Goal: Task Accomplishment & Management: Use online tool/utility

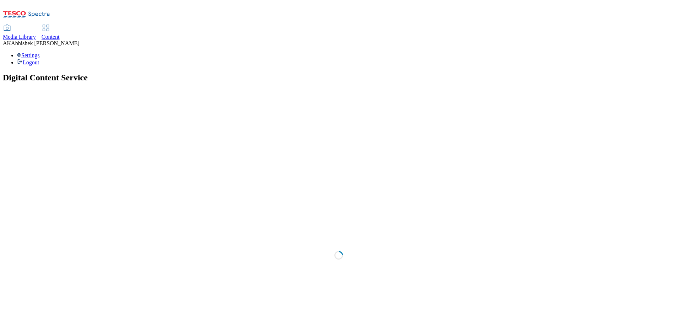
click at [60, 34] on span "Content" at bounding box center [51, 37] width 18 height 6
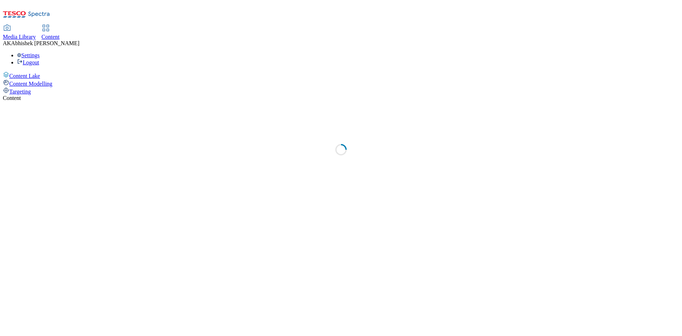
select select "ghs-[GEOGRAPHIC_DATA]"
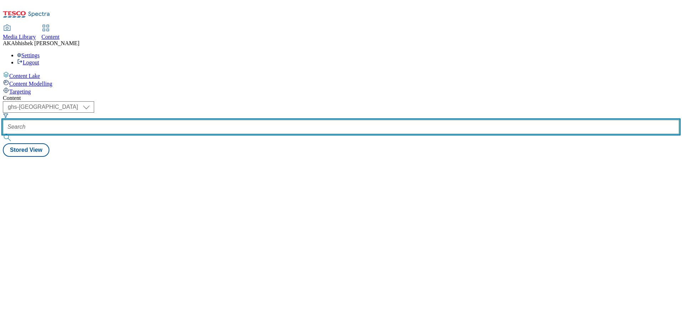
click at [174, 120] on input "text" at bounding box center [341, 127] width 677 height 14
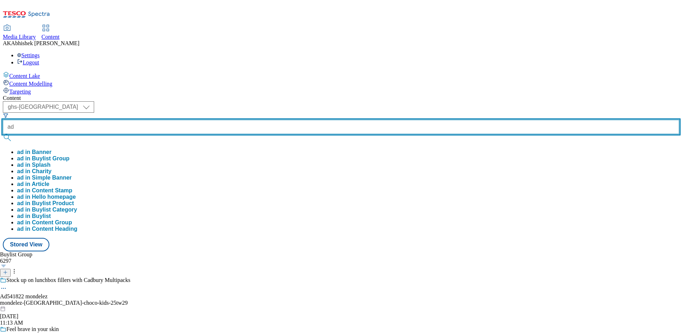
paste input "541822"
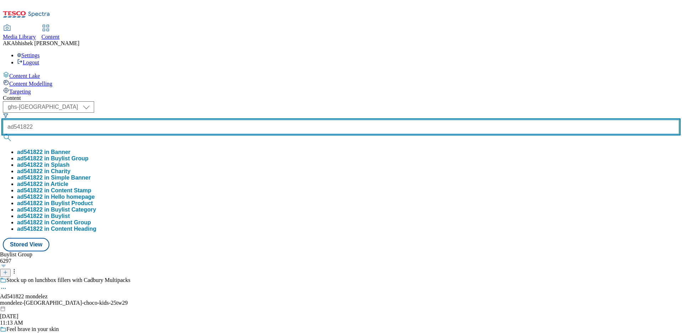
type input "ad541822"
click at [3, 134] on button "submit" at bounding box center [8, 137] width 10 height 7
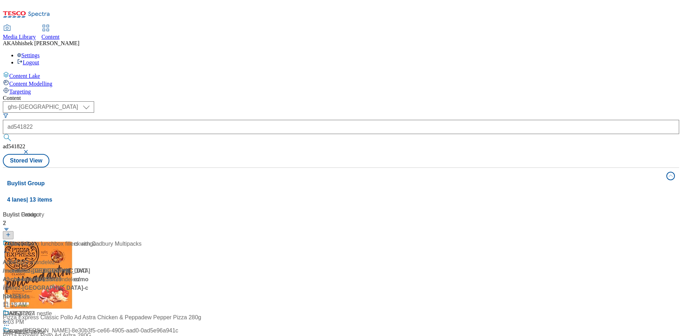
click at [345, 101] on div "( optional ) ghs-roi ghs-uk ghs-uk ad541822 ad541822 Stored View" at bounding box center [341, 134] width 677 height 66
click at [96, 240] on div "Shop full Cadbury Multipack range" at bounding box center [49, 249] width 93 height 18
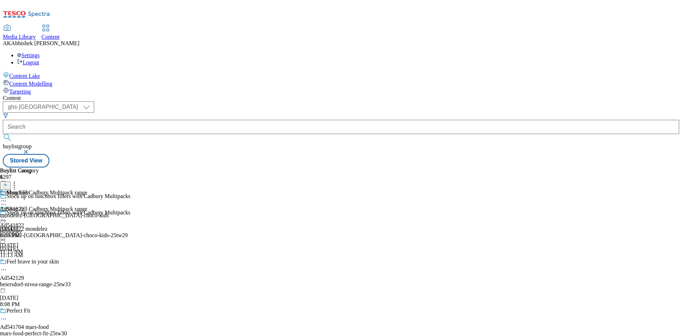
click at [7, 217] on icon at bounding box center [3, 220] width 7 height 7
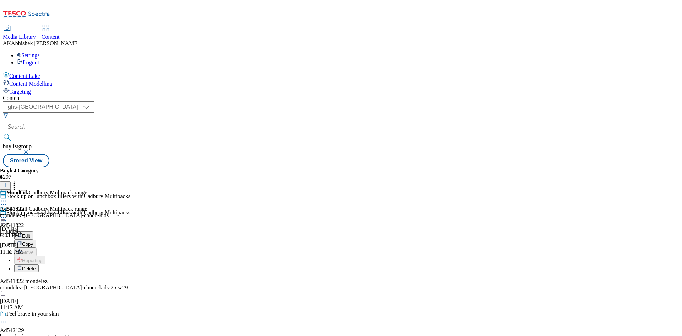
click at [30, 233] on span "Edit" at bounding box center [26, 235] width 8 height 5
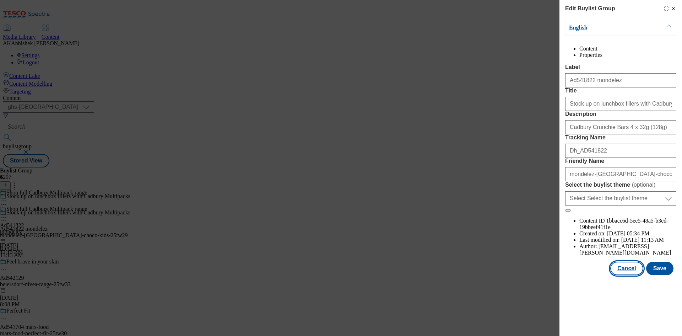
click at [635, 275] on button "Cancel" at bounding box center [627, 269] width 33 height 14
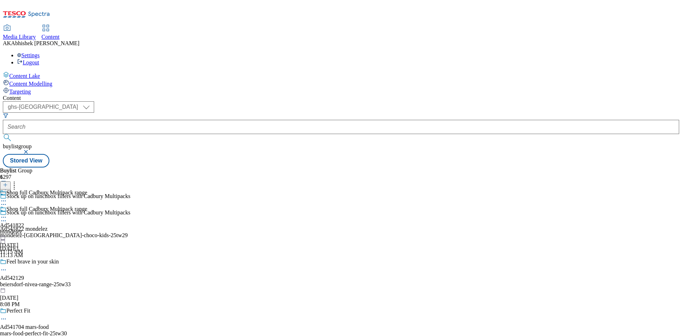
click at [7, 214] on icon at bounding box center [3, 217] width 7 height 7
click at [30, 230] on span "Edit" at bounding box center [26, 232] width 8 height 5
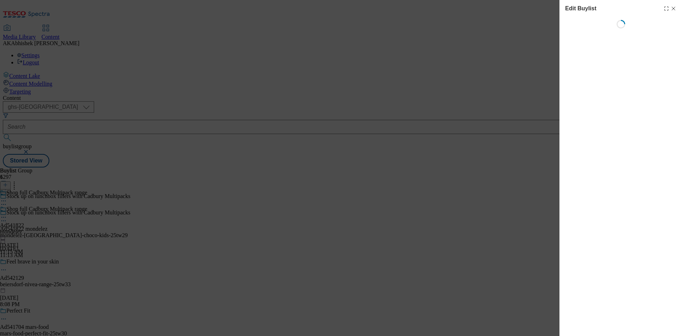
select select "tactical"
select select "supplier funded short term 1-3 weeks"
select select "dunnhumby"
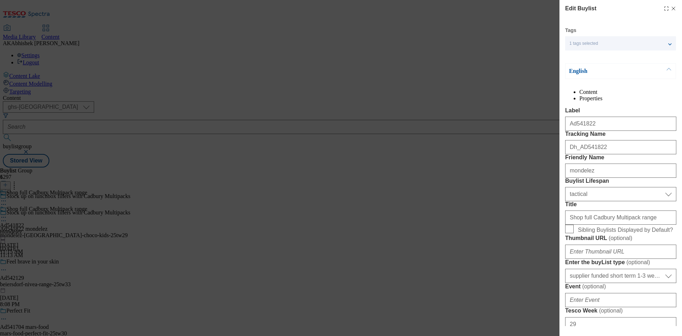
select select "Banner"
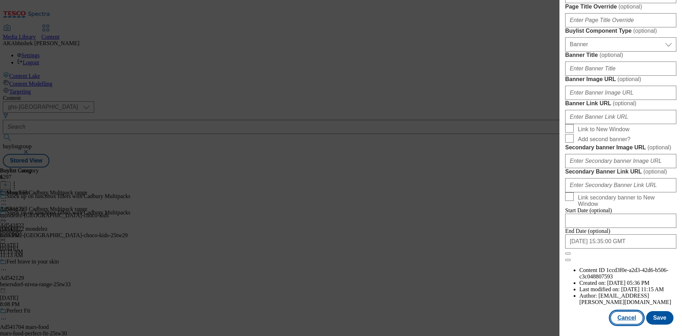
click at [632, 317] on button "Cancel" at bounding box center [627, 318] width 33 height 14
select select "tactical"
select select "supplier funded short term 1-3 weeks"
select select "dunnhumby"
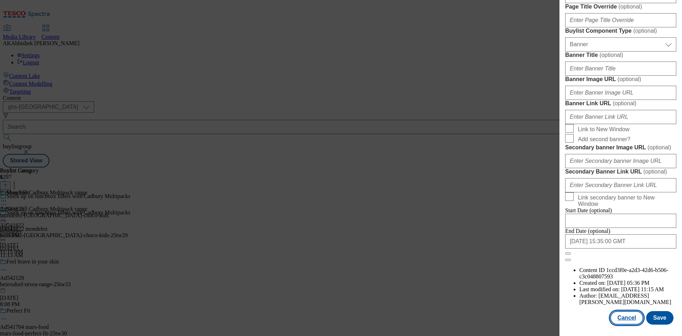
select select "Banner"
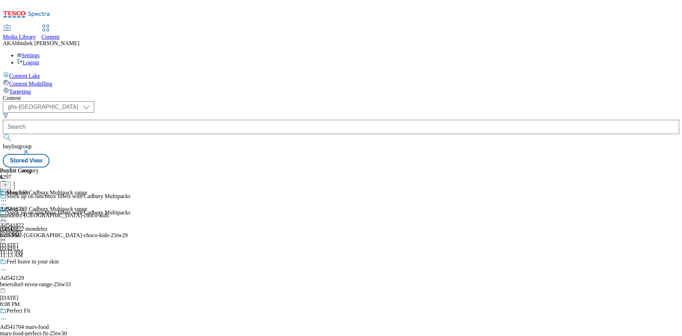
click at [109, 197] on div at bounding box center [54, 201] width 109 height 9
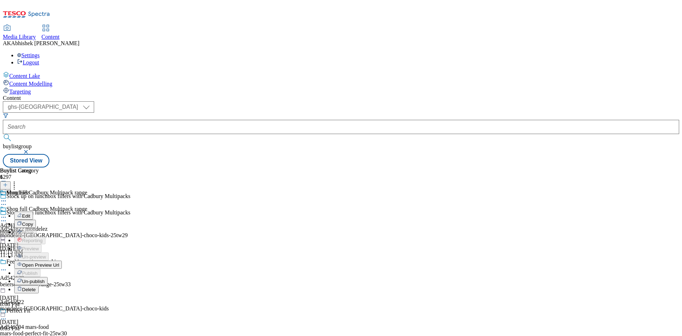
click at [33, 211] on button "Edit" at bounding box center [23, 215] width 19 height 8
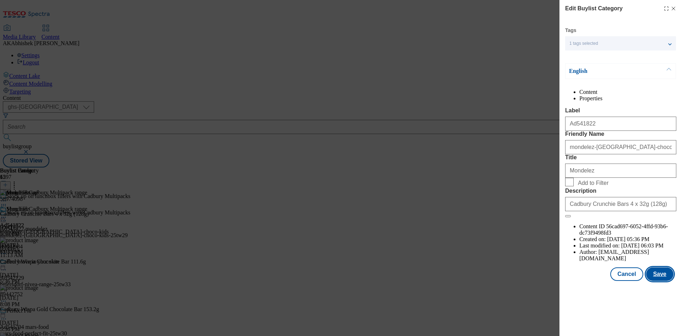
click at [669, 281] on button "Save" at bounding box center [660, 274] width 27 height 14
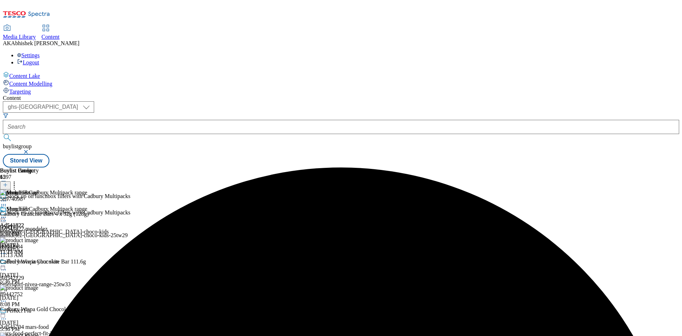
click at [7, 214] on icon at bounding box center [3, 217] width 7 height 7
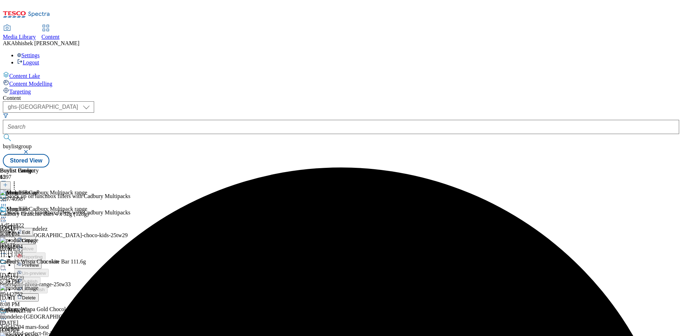
click at [39, 262] on span "Preview" at bounding box center [30, 264] width 17 height 5
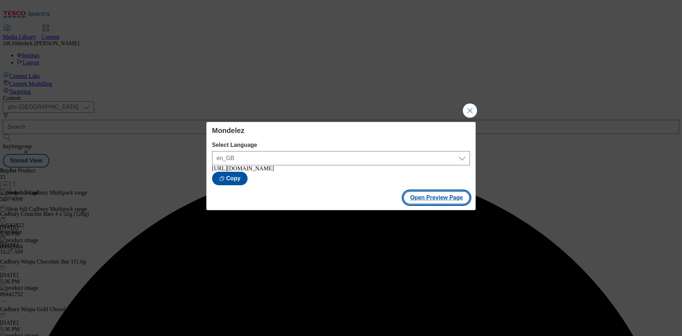
click at [414, 195] on button "Open Preview Page" at bounding box center [436, 198] width 67 height 14
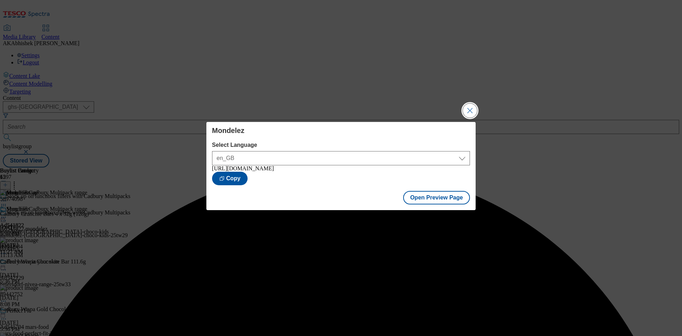
click at [472, 106] on button "Close Modal" at bounding box center [470, 110] width 14 height 14
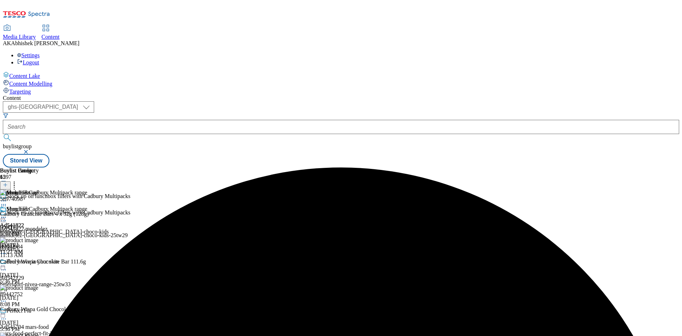
click at [6, 217] on circle at bounding box center [5, 217] width 1 height 1
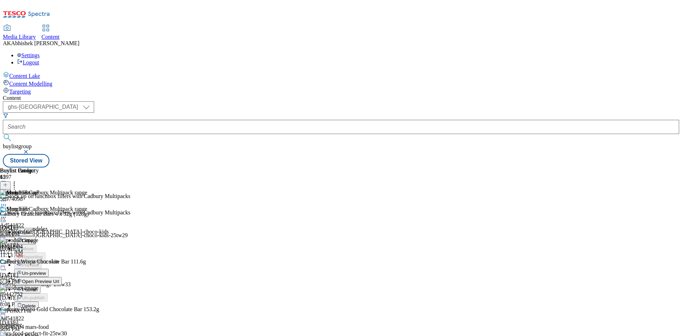
click at [38, 287] on span "Publish" at bounding box center [30, 289] width 16 height 5
